Goal: Book appointment/travel/reservation

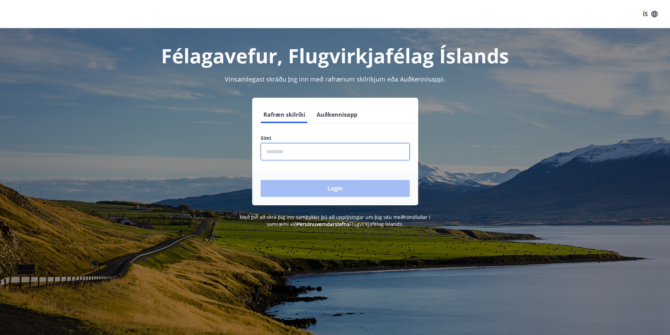
click at [282, 153] on input "phone" at bounding box center [335, 151] width 149 height 17
type input "********"
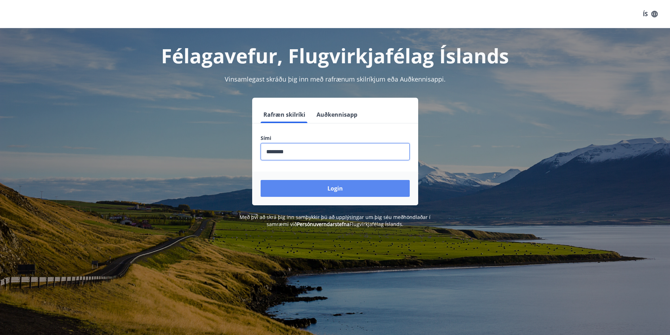
click at [307, 192] on button "Login" at bounding box center [335, 188] width 149 height 17
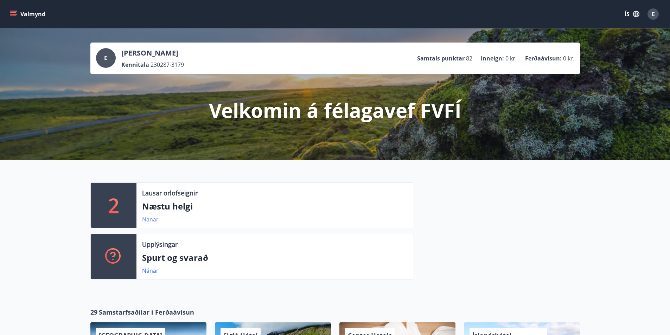
click at [151, 219] on link "Nánar" at bounding box center [150, 220] width 17 height 8
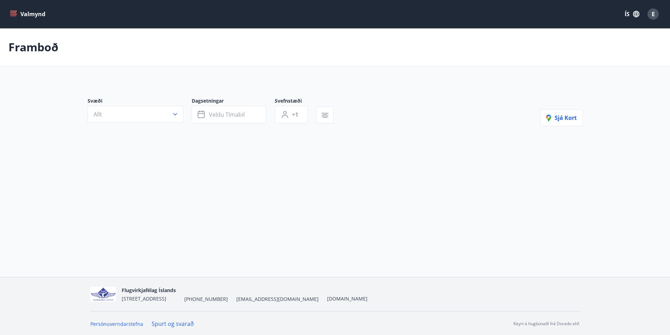
type input "*"
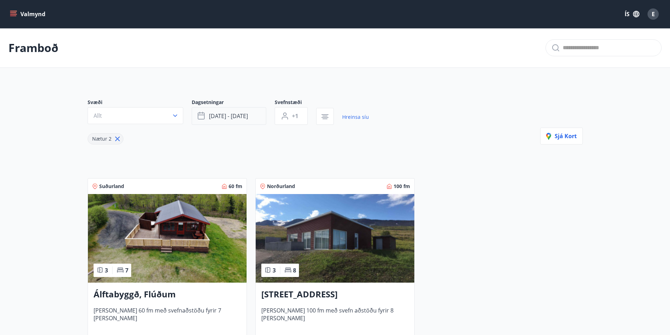
click at [229, 116] on span "sep 19 - sep 22" at bounding box center [228, 116] width 39 height 8
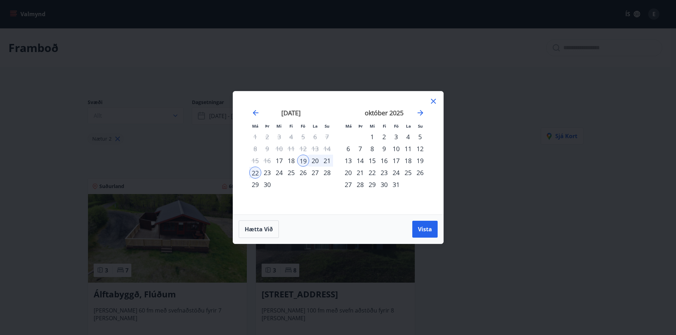
click at [397, 162] on div "17" at bounding box center [396, 161] width 12 height 12
click at [347, 173] on div "20" at bounding box center [348, 173] width 12 height 12
click at [421, 230] on span "Vista" at bounding box center [425, 230] width 14 height 8
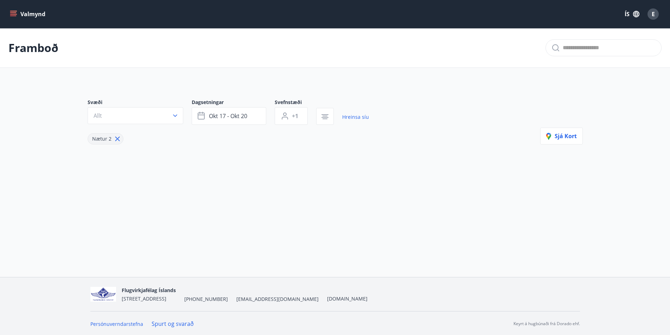
click at [15, 12] on icon "menu" at bounding box center [13, 14] width 7 height 7
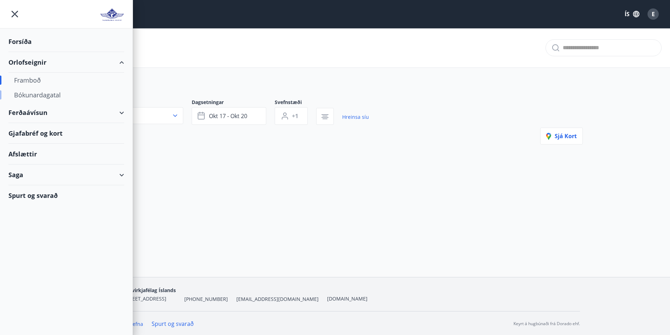
click at [33, 94] on div "Bókunardagatal" at bounding box center [66, 95] width 105 height 15
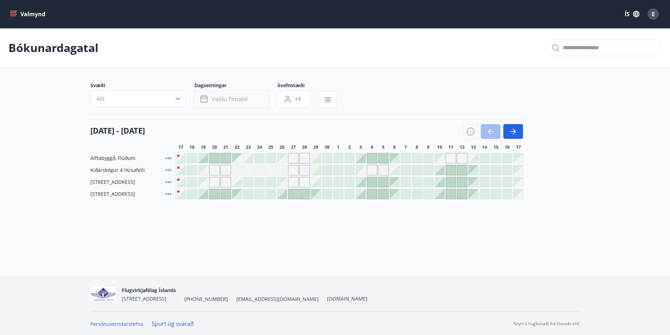
click at [234, 97] on span "Veldu tímabil" at bounding box center [230, 99] width 36 height 8
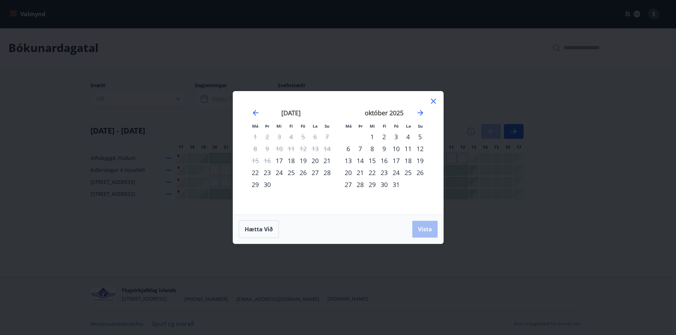
click at [395, 161] on div "17" at bounding box center [396, 161] width 12 height 12
click at [349, 174] on div "20" at bounding box center [348, 173] width 12 height 12
click at [425, 227] on span "Vista" at bounding box center [425, 230] width 14 height 8
